Goal: Task Accomplishment & Management: Use online tool/utility

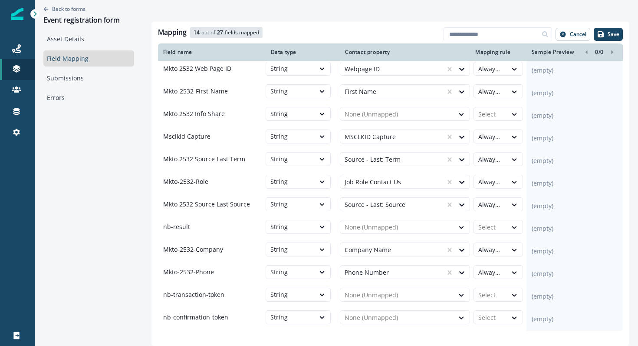
scroll to position [166, 0]
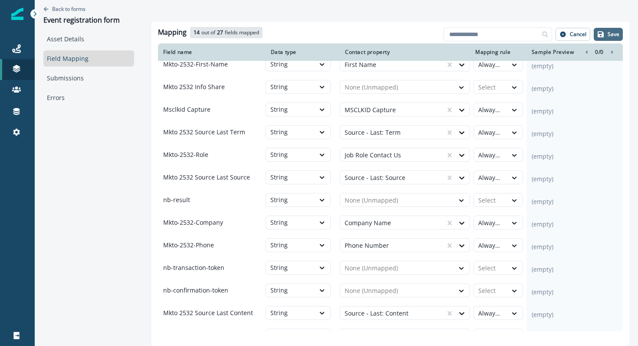
click at [614, 39] on button "Save" at bounding box center [608, 34] width 29 height 13
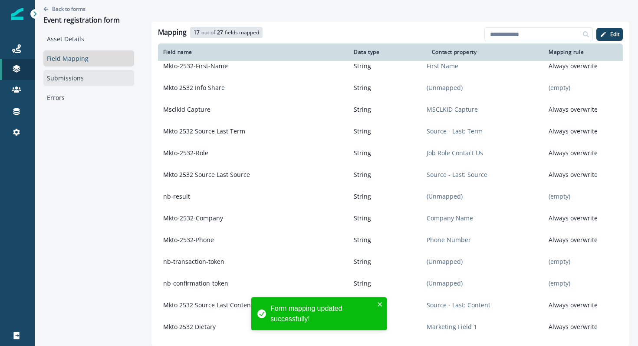
click at [88, 75] on link "Submissions" at bounding box center [88, 78] width 91 height 16
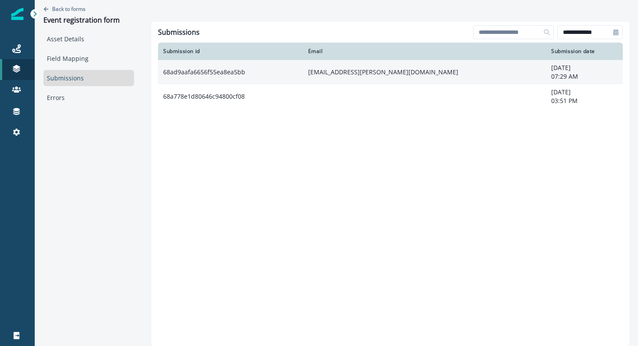
click at [336, 77] on td "[EMAIL_ADDRESS][PERSON_NAME][DOMAIN_NAME]" at bounding box center [425, 72] width 244 height 24
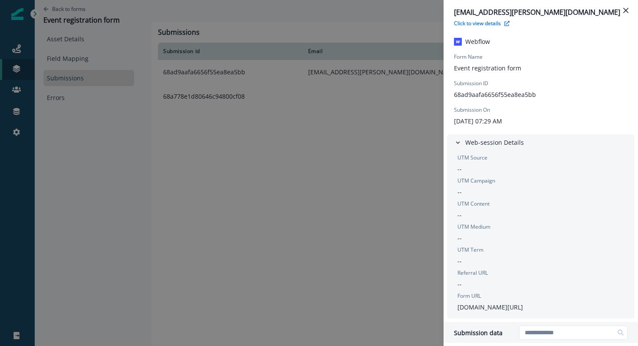
scroll to position [14, 0]
click at [458, 140] on icon "button" at bounding box center [458, 142] width 8 height 8
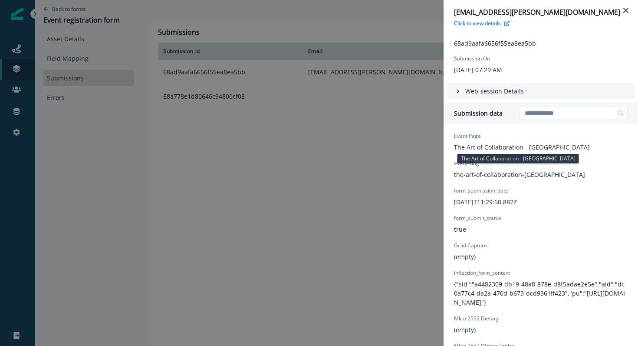
scroll to position [68, 0]
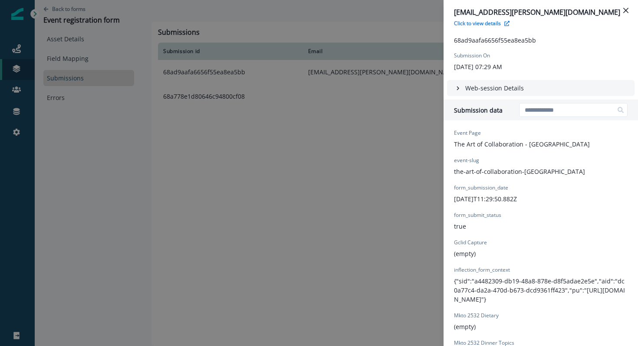
drag, startPoint x: 465, startPoint y: 175, endPoint x: 475, endPoint y: 177, distance: 10.3
click at [459, 163] on p "event-slug" at bounding box center [466, 160] width 25 height 8
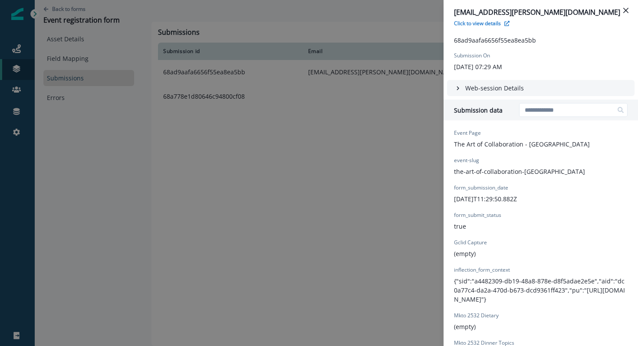
click at [459, 163] on p "event-slug" at bounding box center [466, 160] width 25 height 8
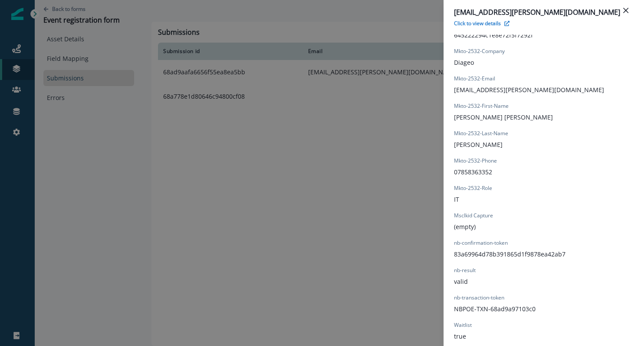
scroll to position [633, 0]
click at [115, 165] on div "[EMAIL_ADDRESS][PERSON_NAME][DOMAIN_NAME] Click to view details Form Provider W…" at bounding box center [319, 173] width 638 height 346
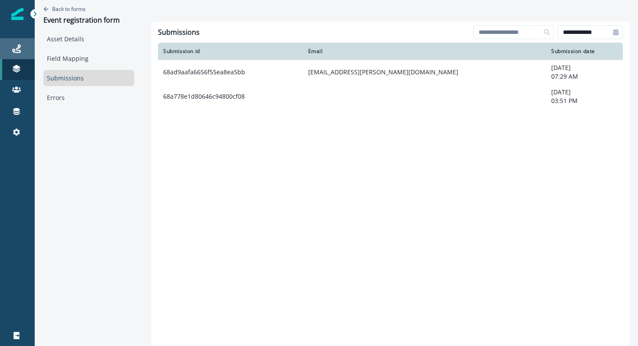
click at [13, 54] on link "Journeys" at bounding box center [17, 48] width 35 height 21
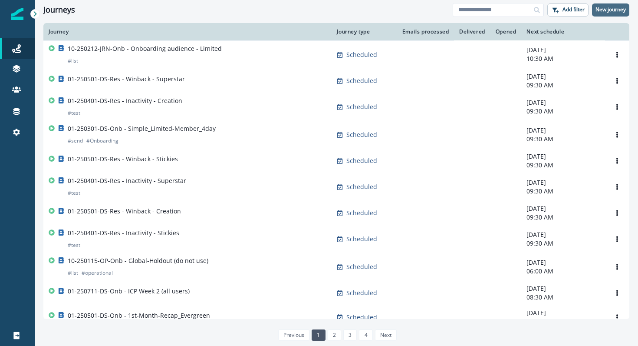
click at [617, 14] on button "New journey" at bounding box center [610, 9] width 37 height 13
